Goal: Use online tool/utility

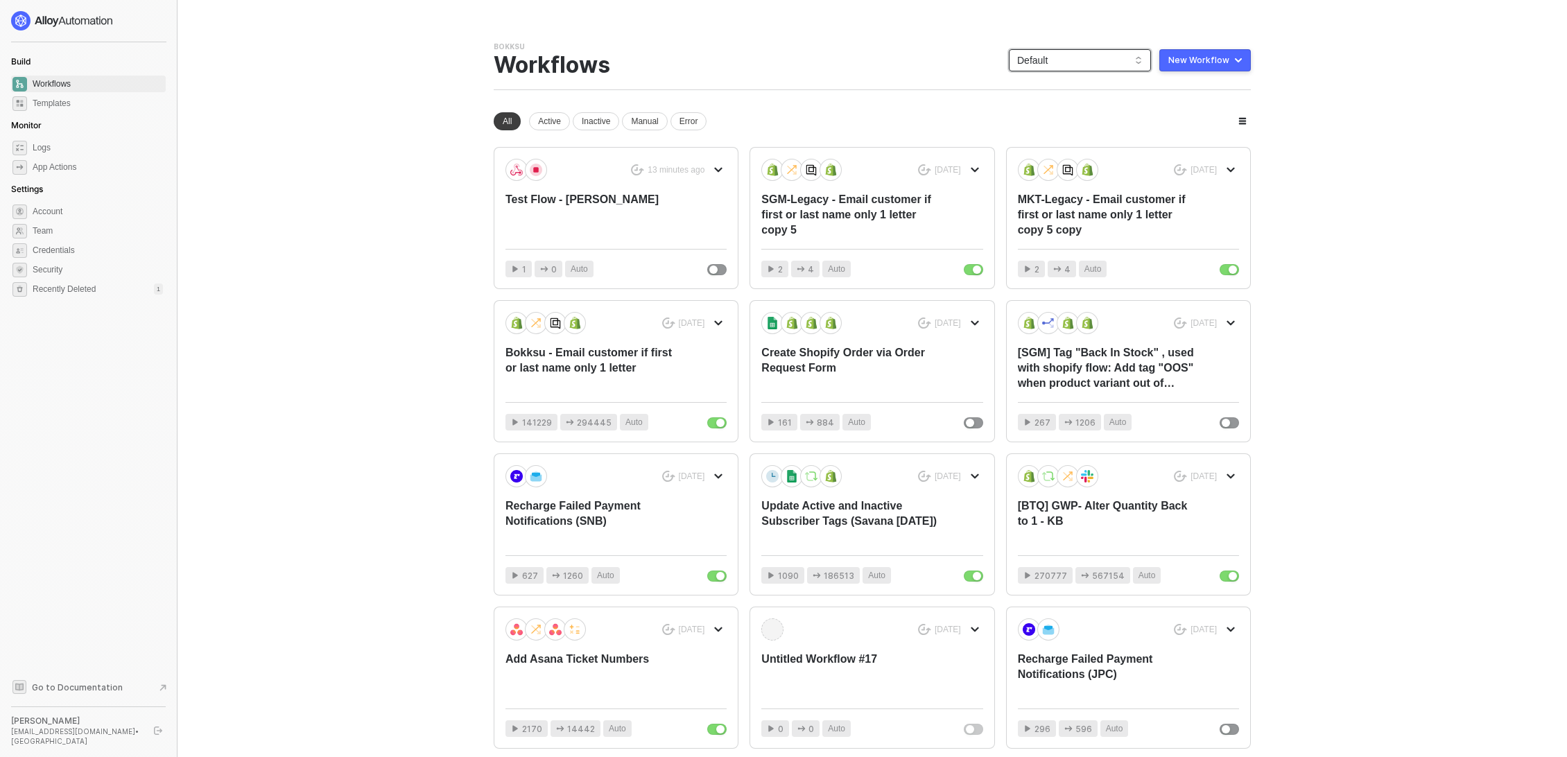
click at [1125, 57] on span "Default" at bounding box center [1080, 60] width 126 height 21
click at [1078, 238] on div "snb-hashii" at bounding box center [1095, 240] width 102 height 17
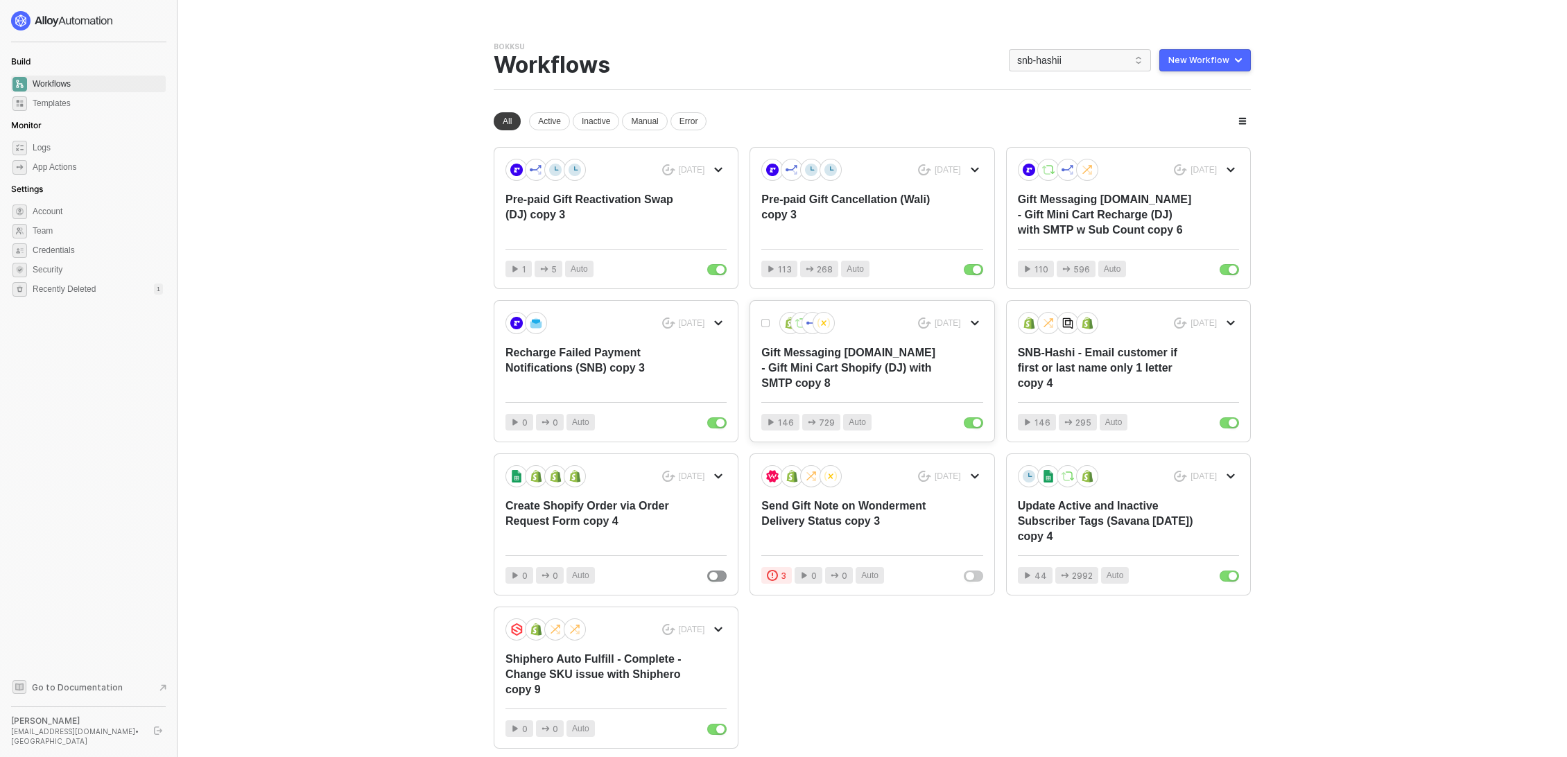
click at [805, 361] on div "Gift Messaging Bokksu.com - Gift Mini Cart Shopify (DJ) with SMTP copy 8" at bounding box center [849, 368] width 177 height 46
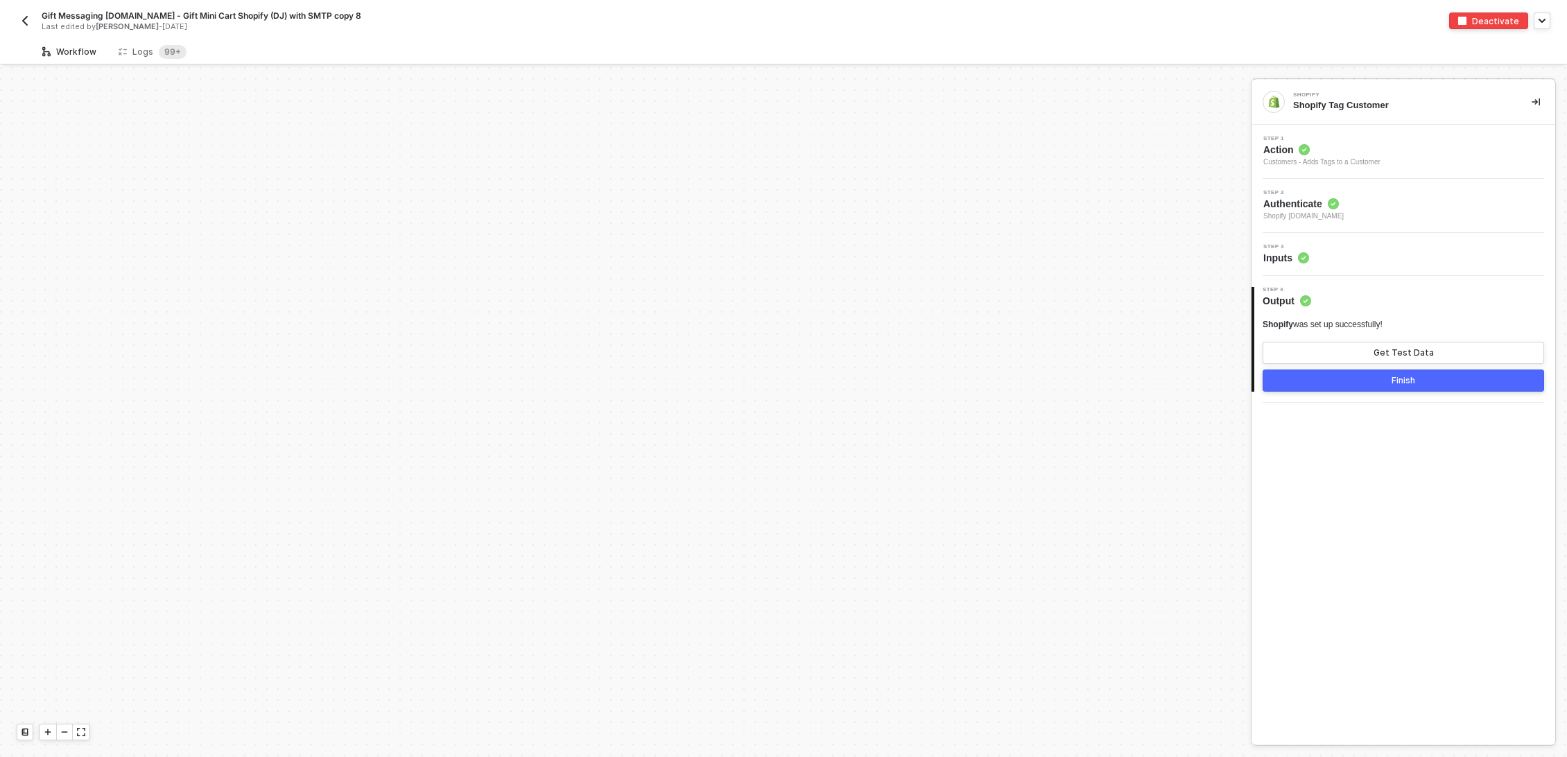
scroll to position [1134, 0]
click at [25, 24] on img "button" at bounding box center [24, 20] width 11 height 11
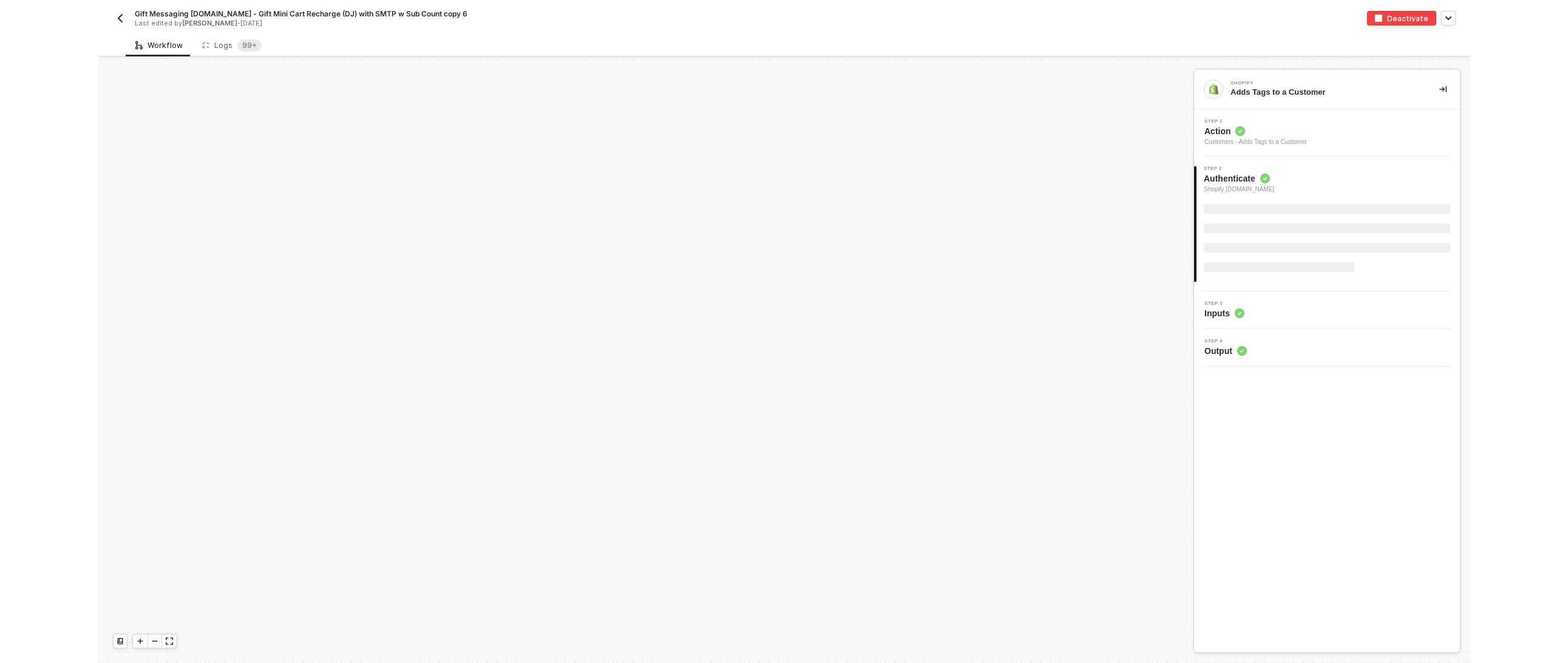
scroll to position [1115, 0]
